Goal: Task Accomplishment & Management: Manage account settings

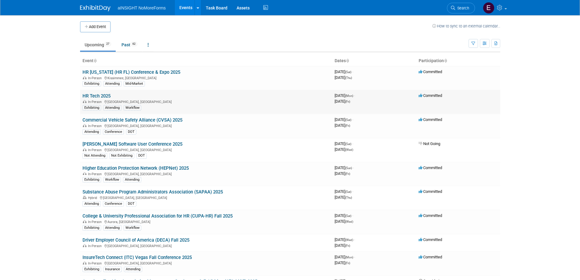
click at [94, 95] on link "HR Tech 2025" at bounding box center [97, 95] width 28 height 5
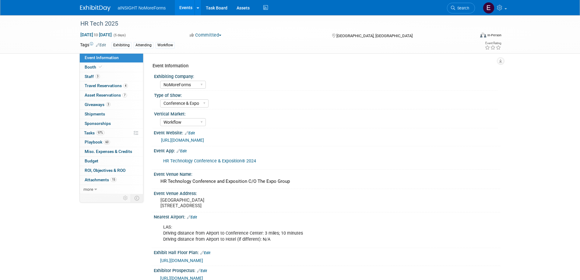
select select "NoMoreForms"
select select "Conference & Expo"
select select "Workflow"
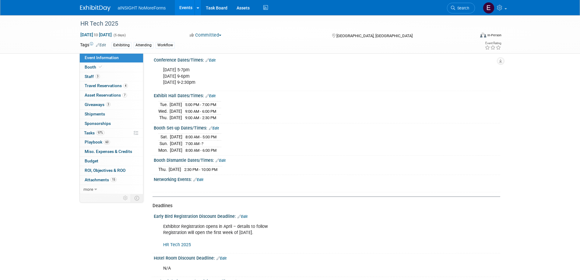
scroll to position [609, 0]
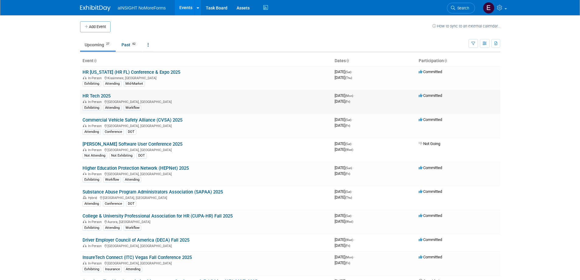
click at [93, 94] on link "HR Tech 2025" at bounding box center [97, 95] width 28 height 5
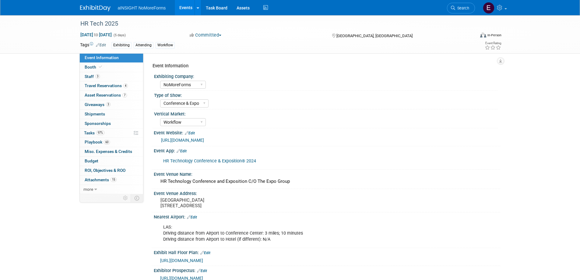
select select "NoMoreForms"
select select "Conference & Expo"
select select "Workflow"
click at [96, 85] on span "Travel Reservations 4" at bounding box center [106, 85] width 43 height 5
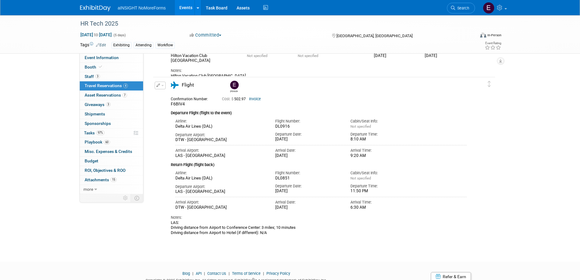
scroll to position [305, 0]
